Goal: Task Accomplishment & Management: Use online tool/utility

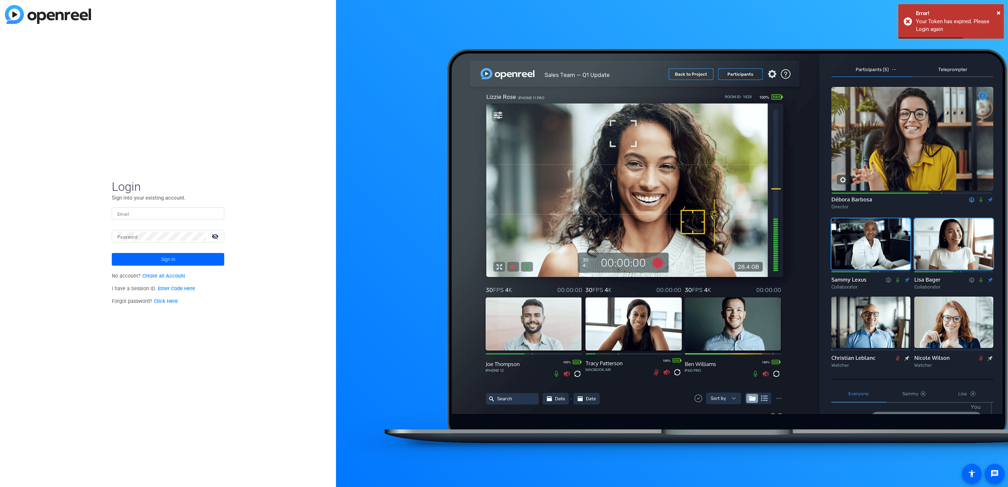
click at [136, 213] on input "Email" at bounding box center [167, 213] width 101 height 8
type input "[EMAIL_ADDRESS][DOMAIN_NAME]"
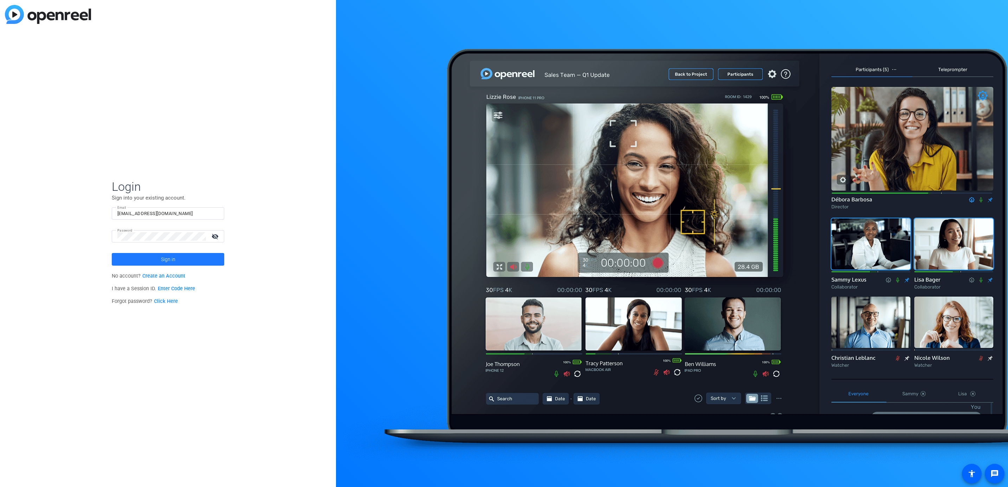
click at [170, 255] on span "Sign in" at bounding box center [168, 260] width 14 height 18
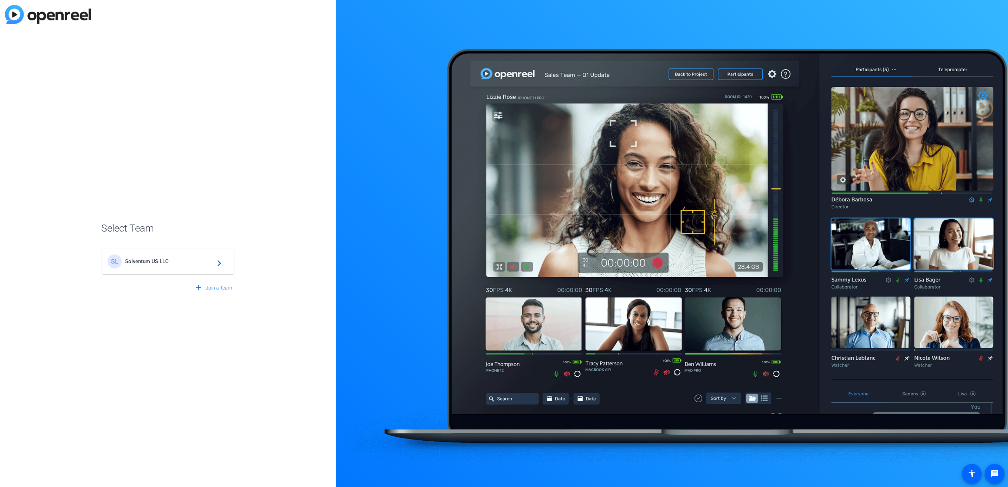
click at [170, 255] on div "SL Solventum US LLC navigate_next" at bounding box center [168, 261] width 121 height 14
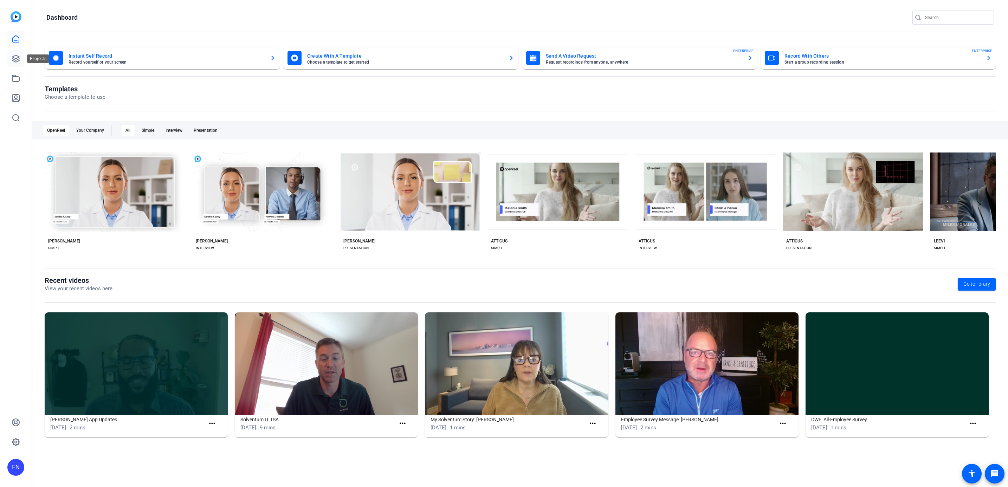
click at [15, 61] on icon at bounding box center [16, 58] width 8 height 8
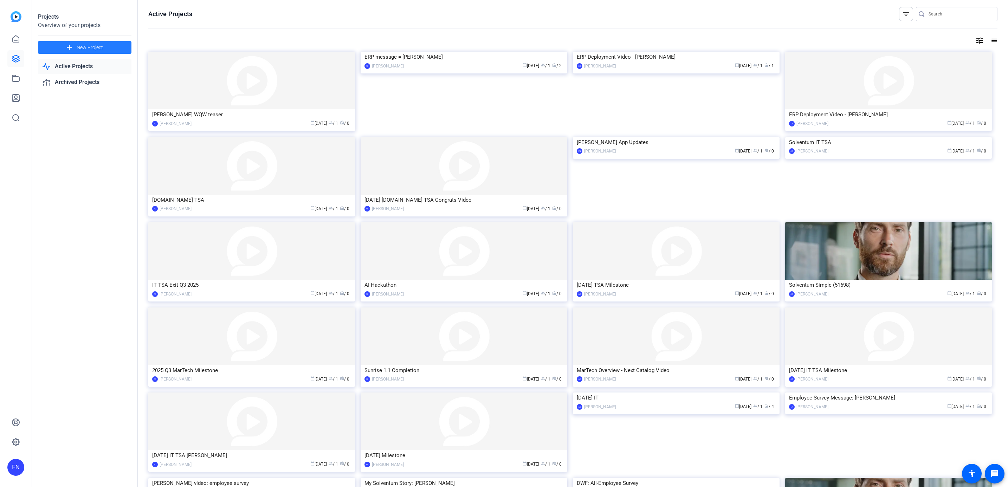
click at [66, 49] on mat-icon "add" at bounding box center [69, 47] width 9 height 9
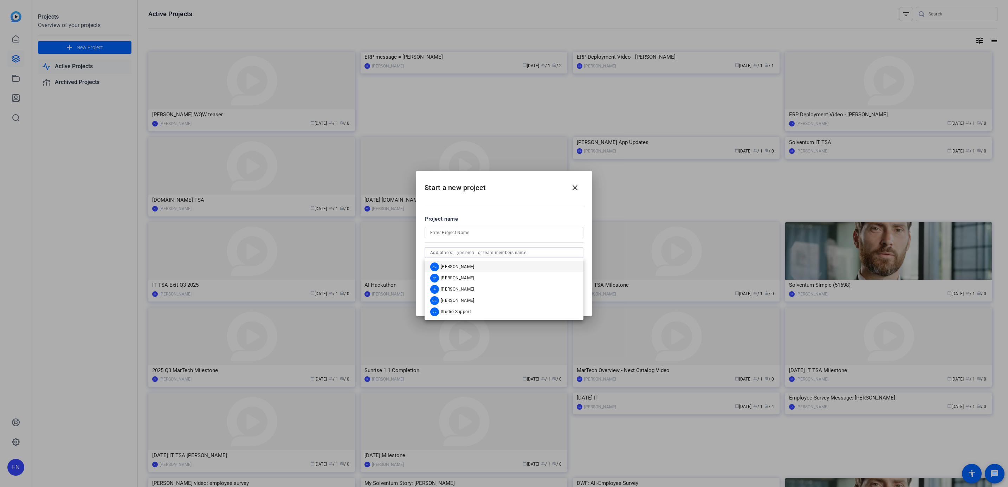
click at [476, 252] on input "text" at bounding box center [504, 253] width 148 height 8
click at [577, 192] on span at bounding box center [575, 187] width 17 height 17
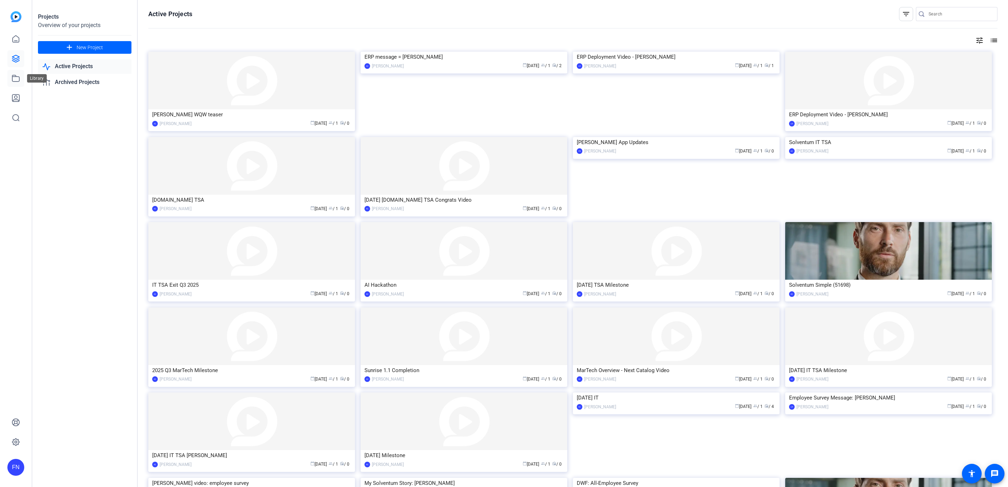
click at [11, 78] on link at bounding box center [15, 78] width 17 height 17
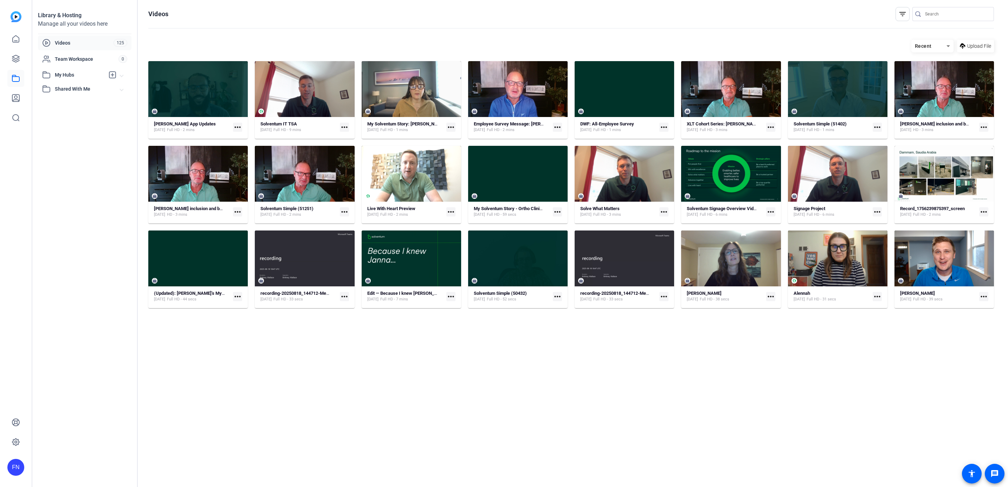
click at [45, 47] on icon at bounding box center [46, 43] width 8 height 8
click at [14, 14] on img at bounding box center [16, 16] width 11 height 11
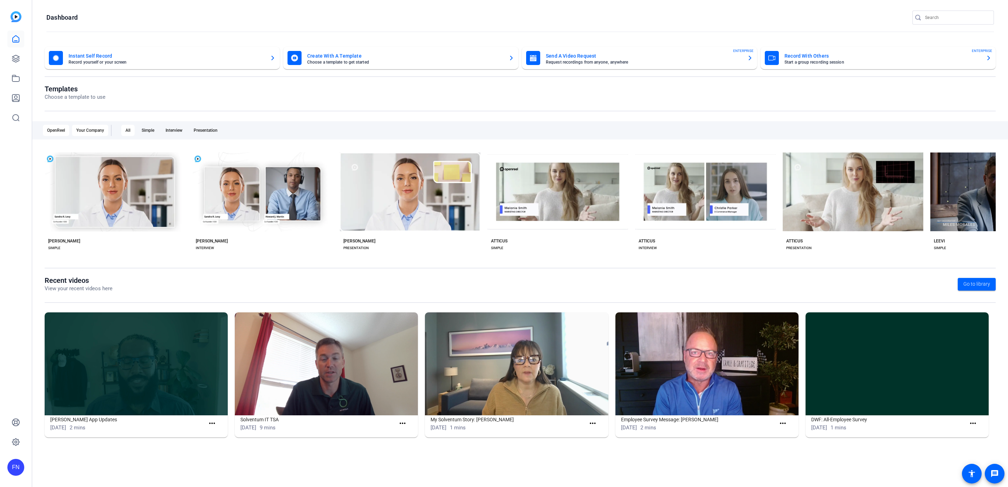
click at [97, 134] on div "Your Company" at bounding box center [90, 130] width 36 height 11
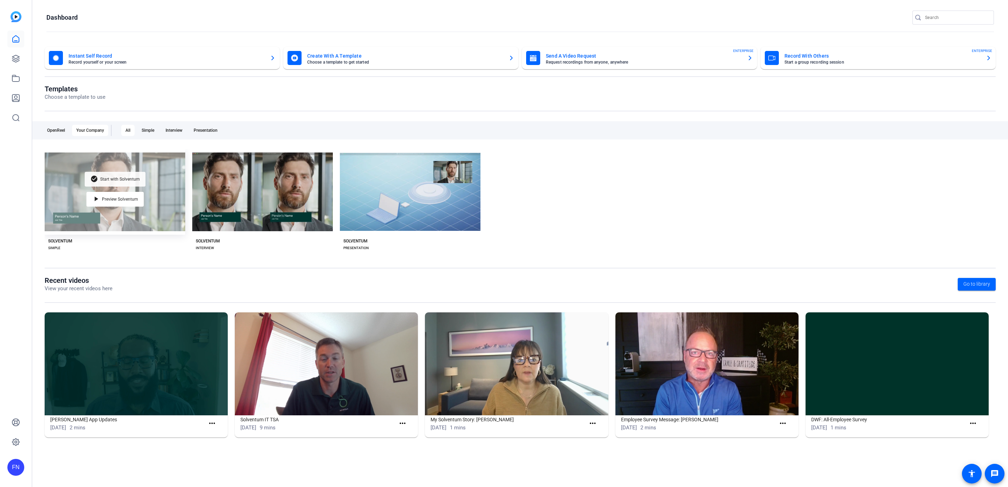
click at [127, 174] on div "check_circle Start with Solventum" at bounding box center [115, 179] width 61 height 15
